Goal: Go to known website: Access a specific website the user already knows

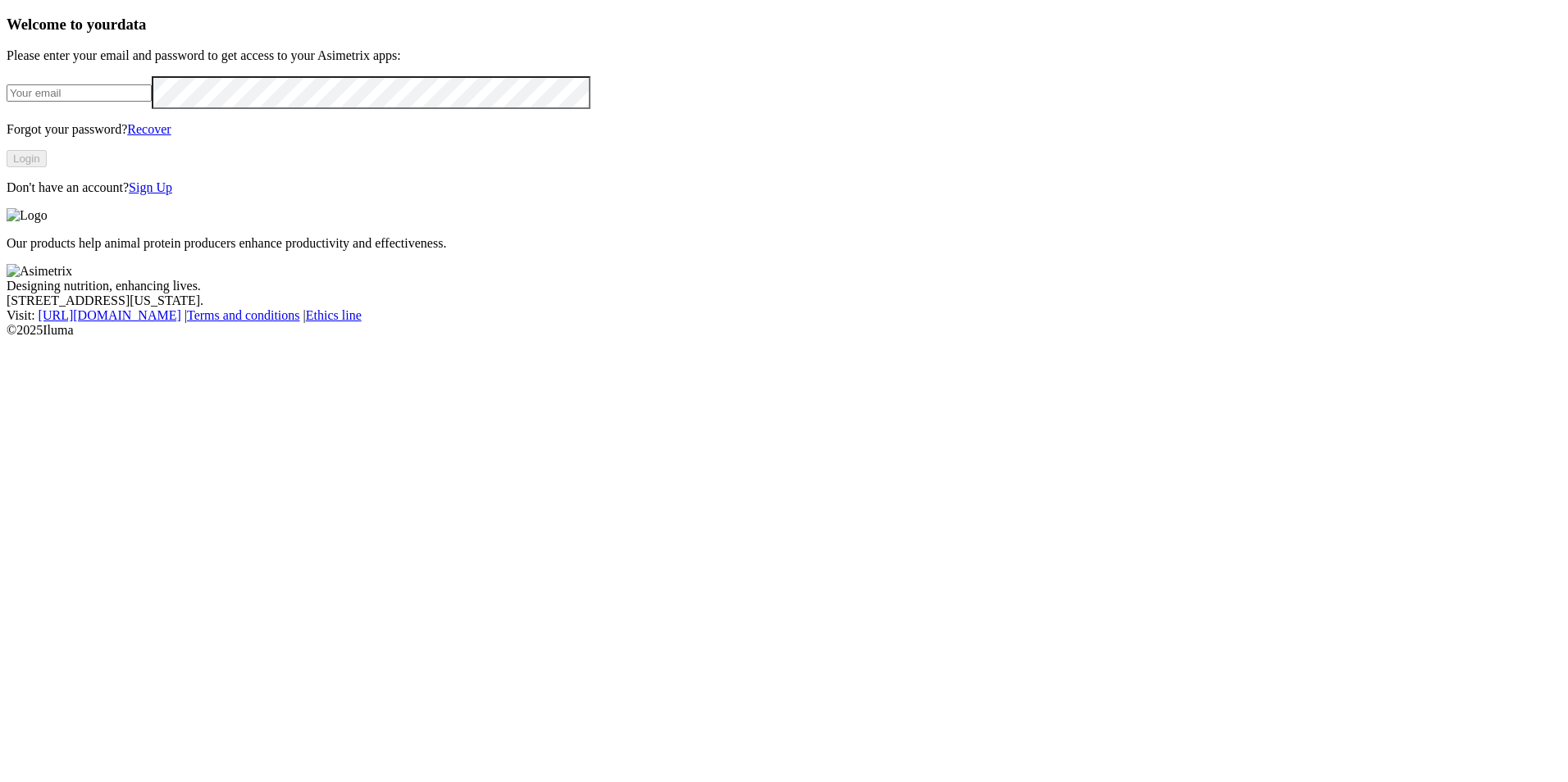
type input "[EMAIL_ADDRESS][DOMAIN_NAME]"
click at [46, 167] on button "Login" at bounding box center [27, 158] width 40 height 17
